Goal: Task Accomplishment & Management: Use online tool/utility

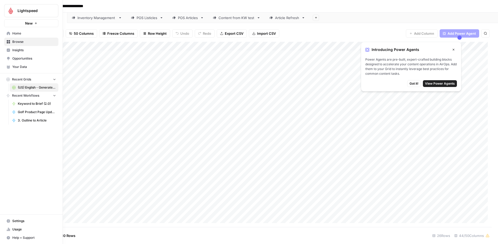
click at [7, 33] on icon at bounding box center [8, 33] width 3 height 3
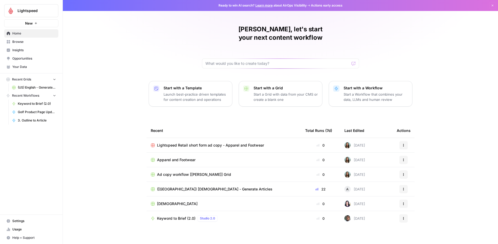
click at [183, 158] on span "Apparel and Footwear" at bounding box center [176, 160] width 38 height 5
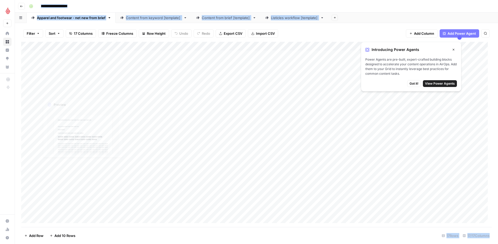
click at [66, 56] on div "Add Column" at bounding box center [256, 135] width 470 height 186
click at [66, 58] on div "Add Column" at bounding box center [256, 135] width 470 height 186
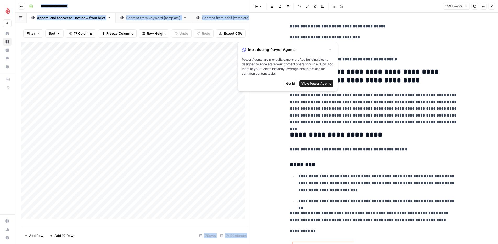
click at [330, 50] on icon "button" at bounding box center [329, 49] width 3 height 3
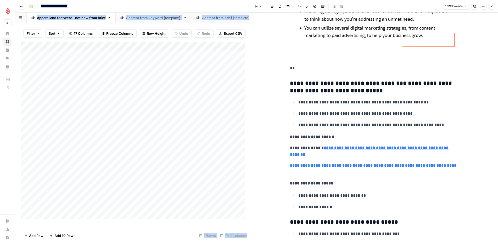
scroll to position [392, 0]
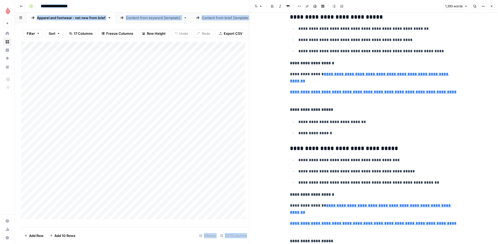
type input "[URL][DOMAIN_NAME]"
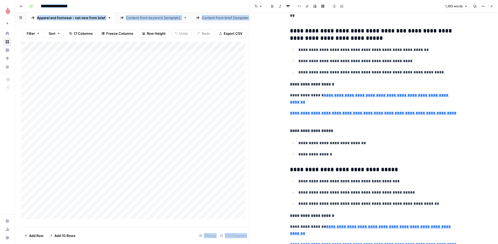
scroll to position [363, 0]
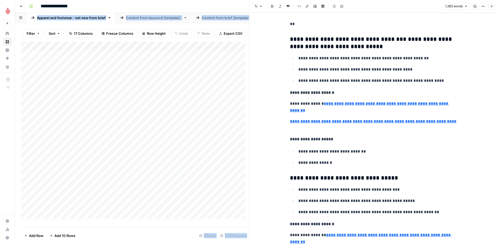
type input "[URL][DOMAIN_NAME]"
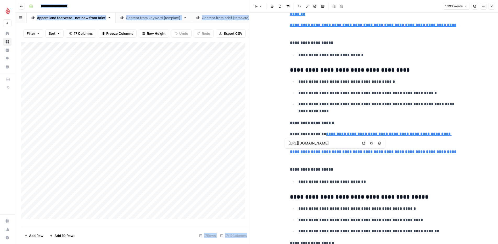
type input "[URL][DOMAIN_NAME]"
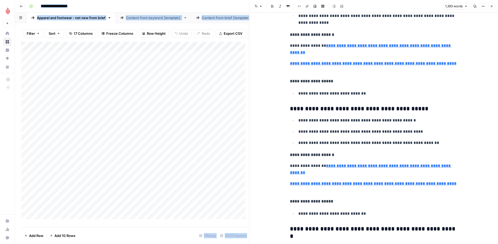
scroll to position [895, 0]
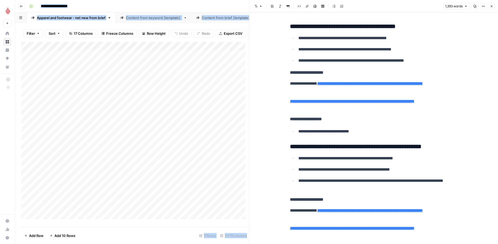
click at [154, 63] on div "Add Column" at bounding box center [135, 133] width 228 height 182
click at [160, 66] on div "Add Column" at bounding box center [135, 133] width 228 height 182
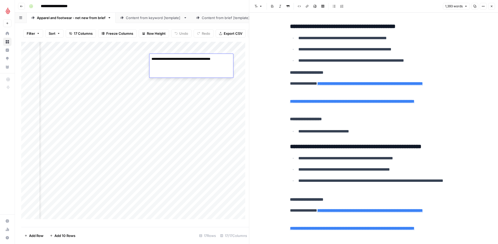
click at [177, 85] on div "Add Column" at bounding box center [135, 133] width 228 height 182
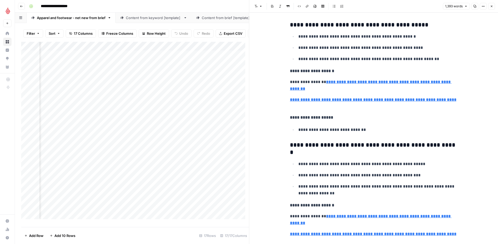
click at [226, 66] on div "Add Column" at bounding box center [135, 133] width 228 height 182
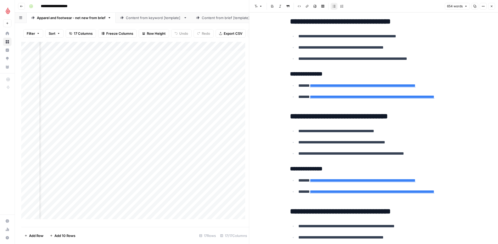
scroll to position [0, 259]
click at [195, 67] on div "Add Column" at bounding box center [135, 133] width 228 height 182
click at [190, 63] on div "Add Column" at bounding box center [135, 133] width 228 height 182
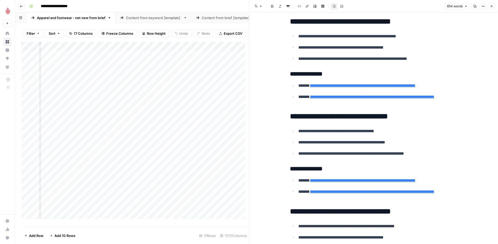
click at [190, 63] on div "Add Column" at bounding box center [135, 133] width 228 height 182
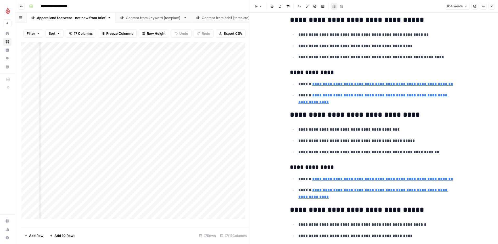
click at [207, 67] on div "Add Column" at bounding box center [135, 133] width 228 height 182
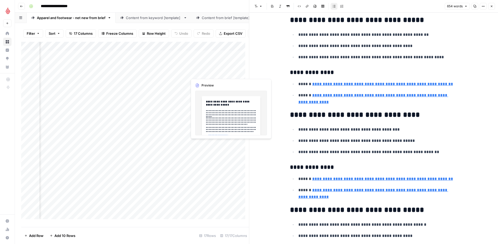
click at [206, 65] on div "Add Column" at bounding box center [135, 133] width 228 height 182
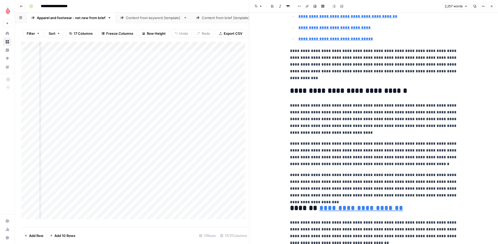
scroll to position [248, 0]
click at [109, 66] on div "Add Column" at bounding box center [135, 133] width 228 height 182
click at [62, 71] on div "Add Column" at bounding box center [135, 133] width 228 height 182
click at [38, 67] on div "Add Column" at bounding box center [135, 133] width 228 height 182
click at [41, 67] on div "Add Column" at bounding box center [135, 133] width 228 height 182
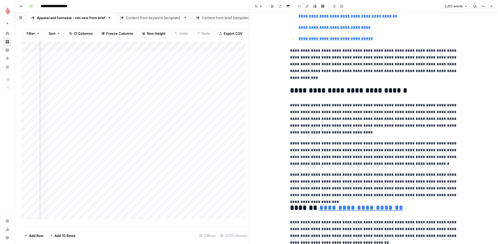
click at [151, 223] on div "Add Column" at bounding box center [135, 133] width 228 height 182
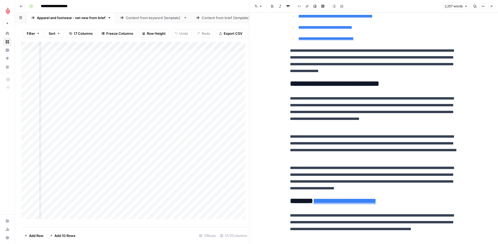
scroll to position [0, 193]
click at [107, 68] on div "Add Column" at bounding box center [135, 133] width 228 height 182
click at [106, 68] on div "Add Column" at bounding box center [135, 133] width 228 height 182
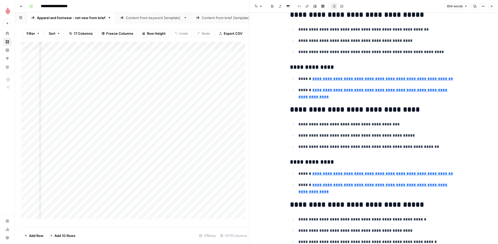
scroll to position [245, 0]
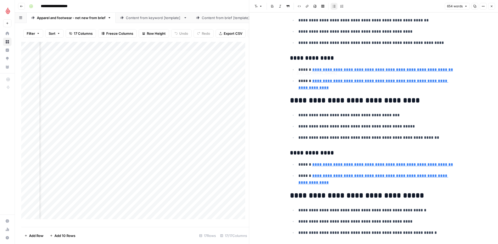
type input "[URL][DOMAIN_NAME]"
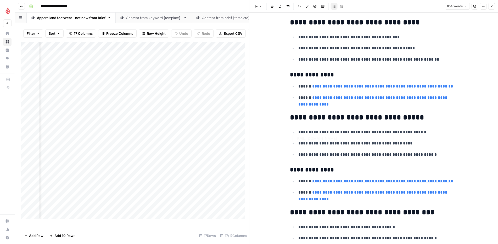
scroll to position [328, 0]
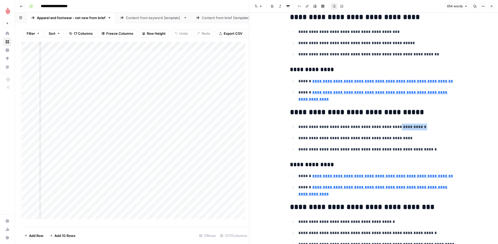
drag, startPoint x: 391, startPoint y: 130, endPoint x: 380, endPoint y: 131, distance: 10.8
click at [380, 131] on ul "**********" at bounding box center [373, 139] width 167 height 30
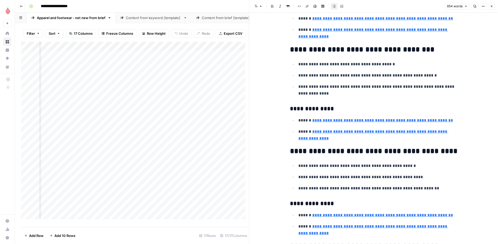
scroll to position [489, 0]
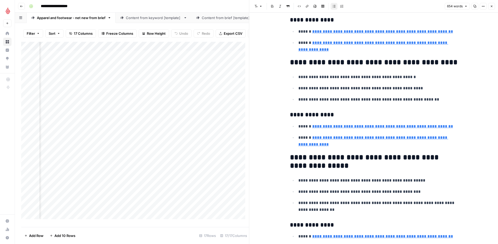
type input "[URL][DOMAIN_NAME]"
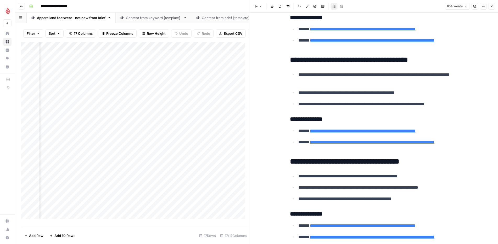
scroll to position [0, 479]
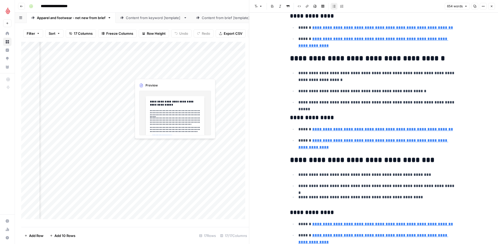
click at [143, 65] on div "Add Column" at bounding box center [135, 133] width 228 height 182
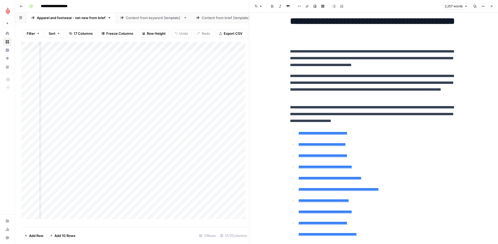
scroll to position [77, 0]
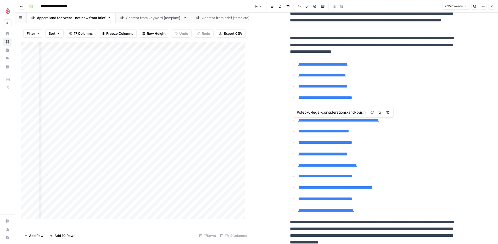
type input "[URL][DOMAIN_NAME]"
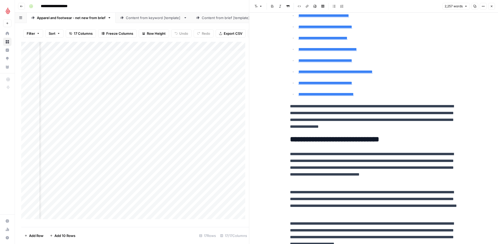
scroll to position [194, 0]
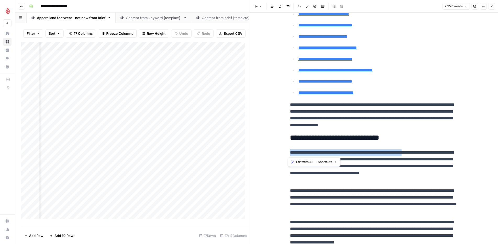
drag, startPoint x: 430, startPoint y: 153, endPoint x: 315, endPoint y: 154, distance: 114.9
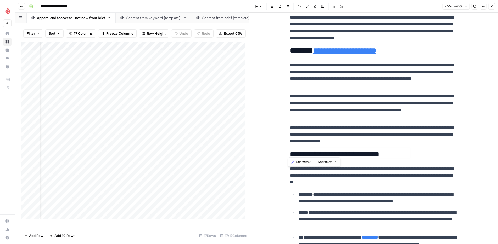
scroll to position [402, 0]
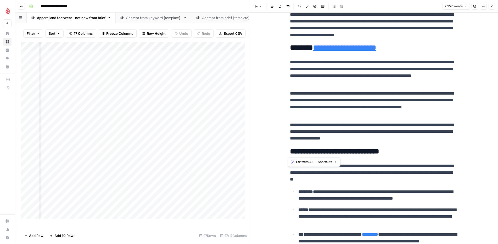
click at [368, 124] on p "**********" at bounding box center [373, 132] width 167 height 20
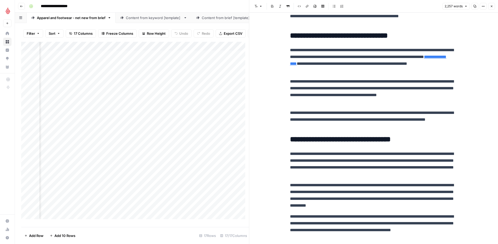
scroll to position [1755, 0]
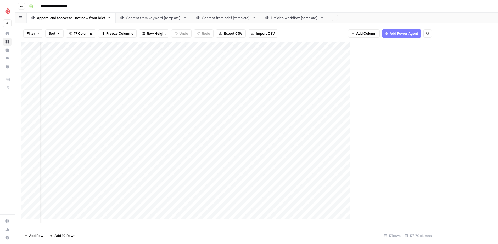
scroll to position [0, 384]
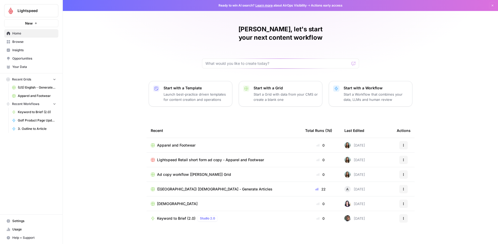
click at [202, 158] on span "Lightspeed Retail short form ad copy - Apparel and Footwear" at bounding box center [210, 160] width 107 height 5
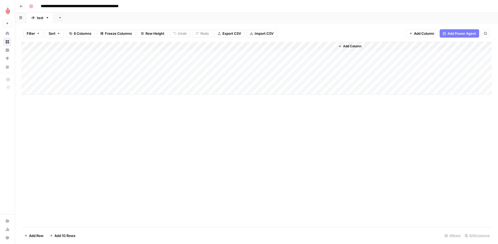
click at [64, 54] on div "Add Column" at bounding box center [256, 68] width 470 height 53
click at [114, 56] on div "Add Column" at bounding box center [256, 68] width 470 height 53
click at [299, 53] on div "Add Column" at bounding box center [256, 68] width 470 height 53
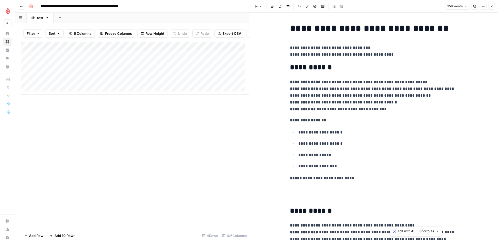
click at [68, 69] on div "Add Column" at bounding box center [135, 68] width 228 height 53
click at [66, 69] on div "Add Column" at bounding box center [135, 68] width 228 height 53
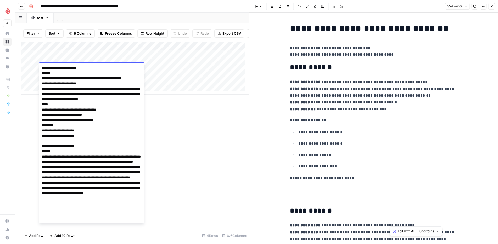
click at [66, 69] on textarea at bounding box center [91, 146] width 105 height 164
click at [176, 177] on div "Add Column" at bounding box center [135, 135] width 228 height 186
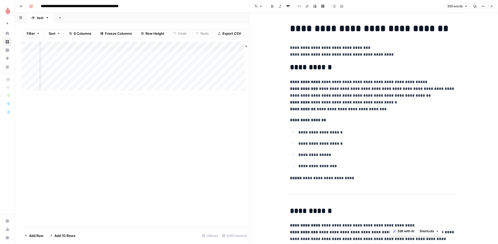
scroll to position [0, 119]
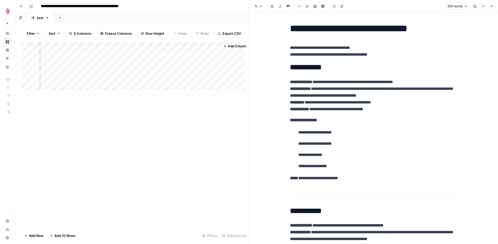
click at [306, 97] on p "**********" at bounding box center [373, 96] width 167 height 34
click at [312, 104] on p "**********" at bounding box center [373, 96] width 167 height 34
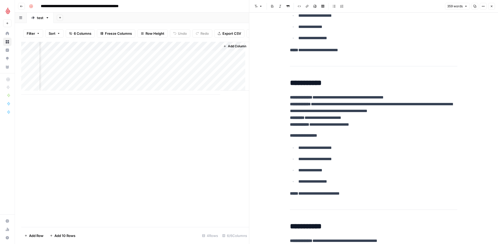
scroll to position [147, 0]
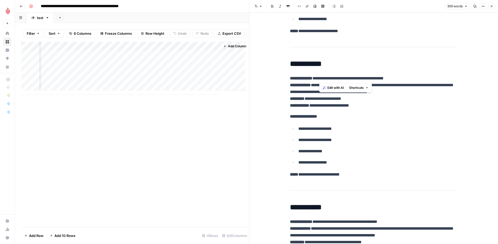
drag, startPoint x: 419, startPoint y: 76, endPoint x: 320, endPoint y: 80, distance: 99.0
click at [320, 80] on p "**********" at bounding box center [373, 92] width 167 height 34
drag, startPoint x: 320, startPoint y: 79, endPoint x: 457, endPoint y: 80, distance: 136.8
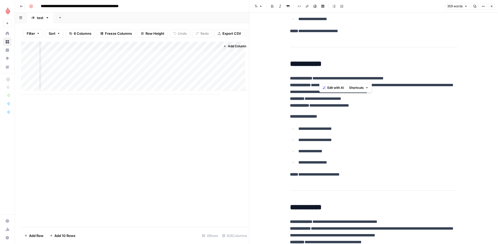
click at [326, 89] on button "Edit with AI" at bounding box center [333, 88] width 25 height 7
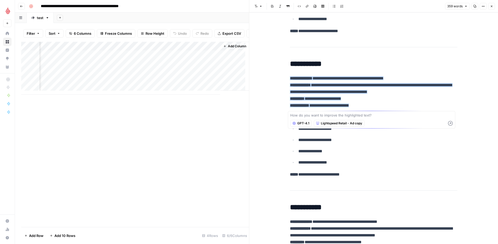
click at [338, 117] on textarea at bounding box center [371, 115] width 163 height 5
